Goal: Use online tool/utility: Utilize a website feature to perform a specific function

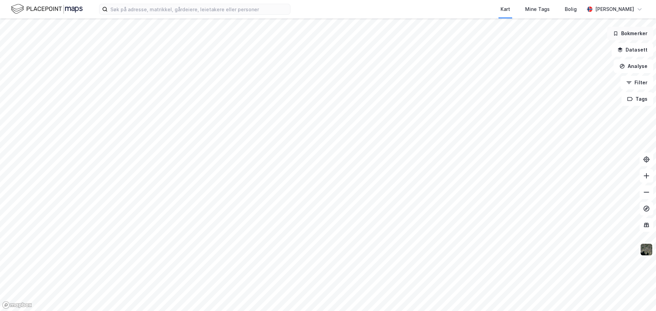
click at [625, 31] on button "Bokmerker" at bounding box center [630, 34] width 46 height 14
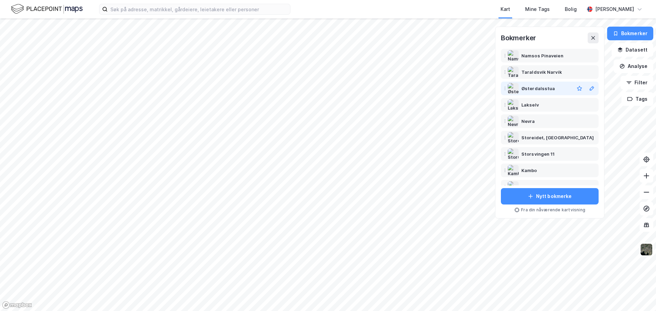
click at [540, 88] on div "Østerdalsstua" at bounding box center [537, 88] width 33 height 8
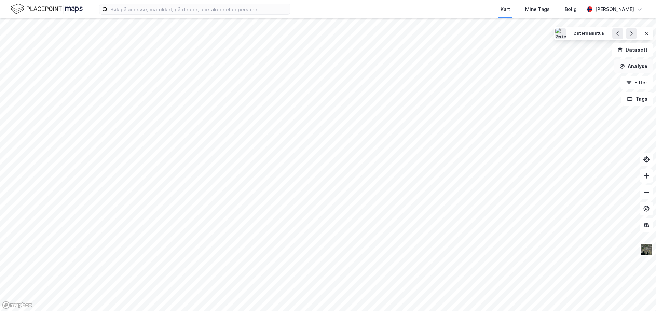
click at [633, 65] on button "Analyse" at bounding box center [633, 66] width 40 height 14
click at [564, 68] on div "Mål avstand" at bounding box center [573, 67] width 59 height 6
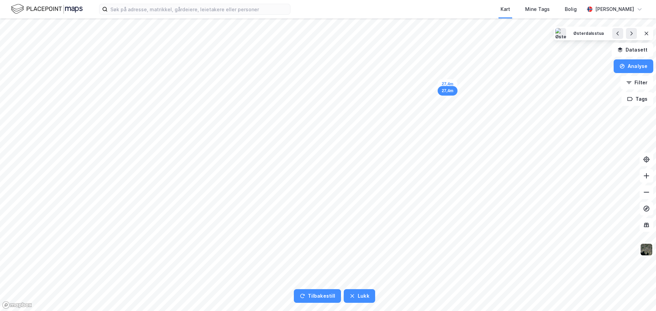
click at [440, 84] on div "27,4m" at bounding box center [448, 84] width 20 height 10
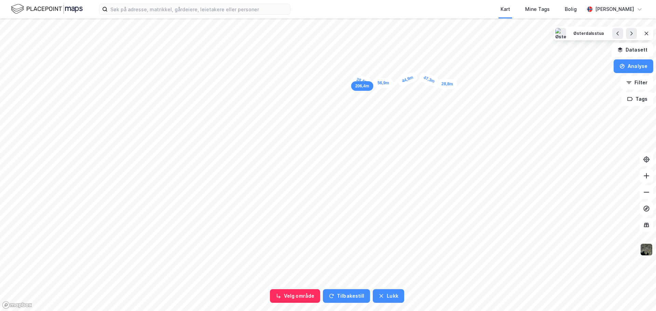
click at [355, 80] on div "28,4m" at bounding box center [362, 81] width 22 height 14
click at [236, 70] on div "27,6m" at bounding box center [243, 68] width 22 height 14
click at [219, 64] on div "35,8m" at bounding box center [228, 67] width 22 height 16
click at [203, 54] on div "36,6m" at bounding box center [211, 59] width 22 height 18
click at [161, 79] on div "22,1m" at bounding box center [164, 74] width 19 height 22
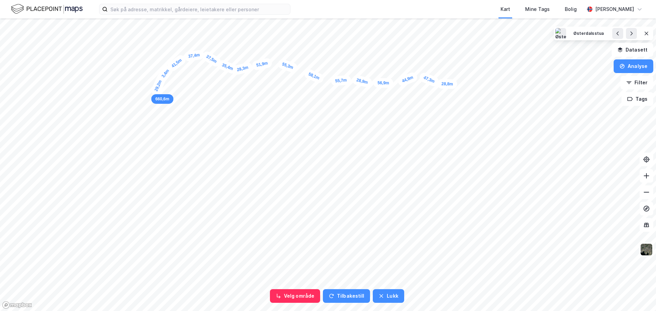
click at [155, 93] on div "29,2m" at bounding box center [158, 86] width 17 height 22
click at [147, 106] on div "30,4m" at bounding box center [151, 99] width 18 height 22
click at [138, 112] on div "21,7m" at bounding box center [143, 108] width 22 height 19
click at [122, 113] on div "30,9m" at bounding box center [130, 112] width 20 height 11
click at [106, 114] on div "31,7m" at bounding box center [114, 114] width 21 height 12
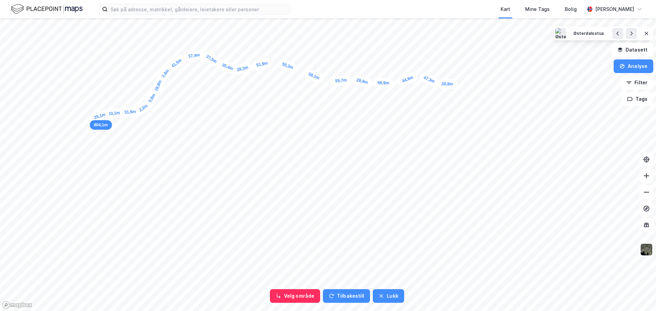
click at [94, 118] on div "25,1m" at bounding box center [100, 116] width 22 height 15
click at [83, 124] on div "23,6m" at bounding box center [88, 120] width 22 height 17
click at [78, 136] on div "22,7m" at bounding box center [80, 129] width 17 height 22
click at [72, 143] on div "21,1m" at bounding box center [75, 140] width 19 height 22
click at [60, 156] on div "15,3m" at bounding box center [62, 152] width 17 height 22
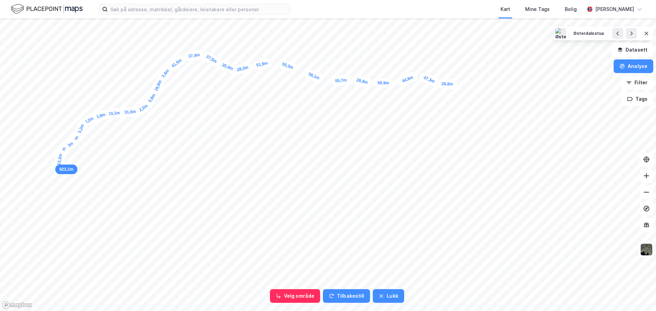
drag, startPoint x: 60, startPoint y: 157, endPoint x: 60, endPoint y: 163, distance: 5.8
click at [60, 163] on div "13,2m" at bounding box center [60, 159] width 13 height 21
click at [74, 172] on div "31,8m" at bounding box center [67, 167] width 22 height 19
drag, startPoint x: 80, startPoint y: 175, endPoint x: 83, endPoint y: 175, distance: 3.4
click at [83, 175] on div "16,9m" at bounding box center [78, 173] width 22 height 16
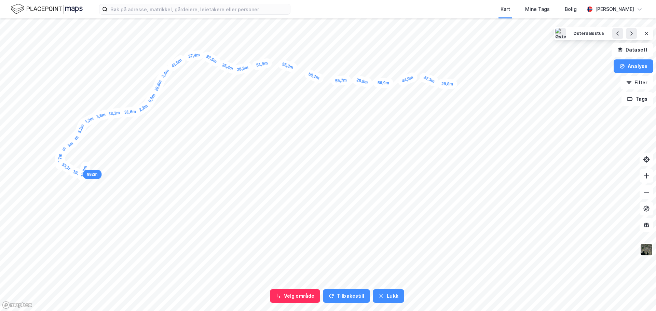
drag, startPoint x: 85, startPoint y: 168, endPoint x: 88, endPoint y: 164, distance: 4.2
click at [87, 166] on div "15,8m" at bounding box center [84, 172] width 15 height 22
click at [89, 158] on div "16,3m" at bounding box center [88, 162] width 15 height 22
